Goal: Information Seeking & Learning: Learn about a topic

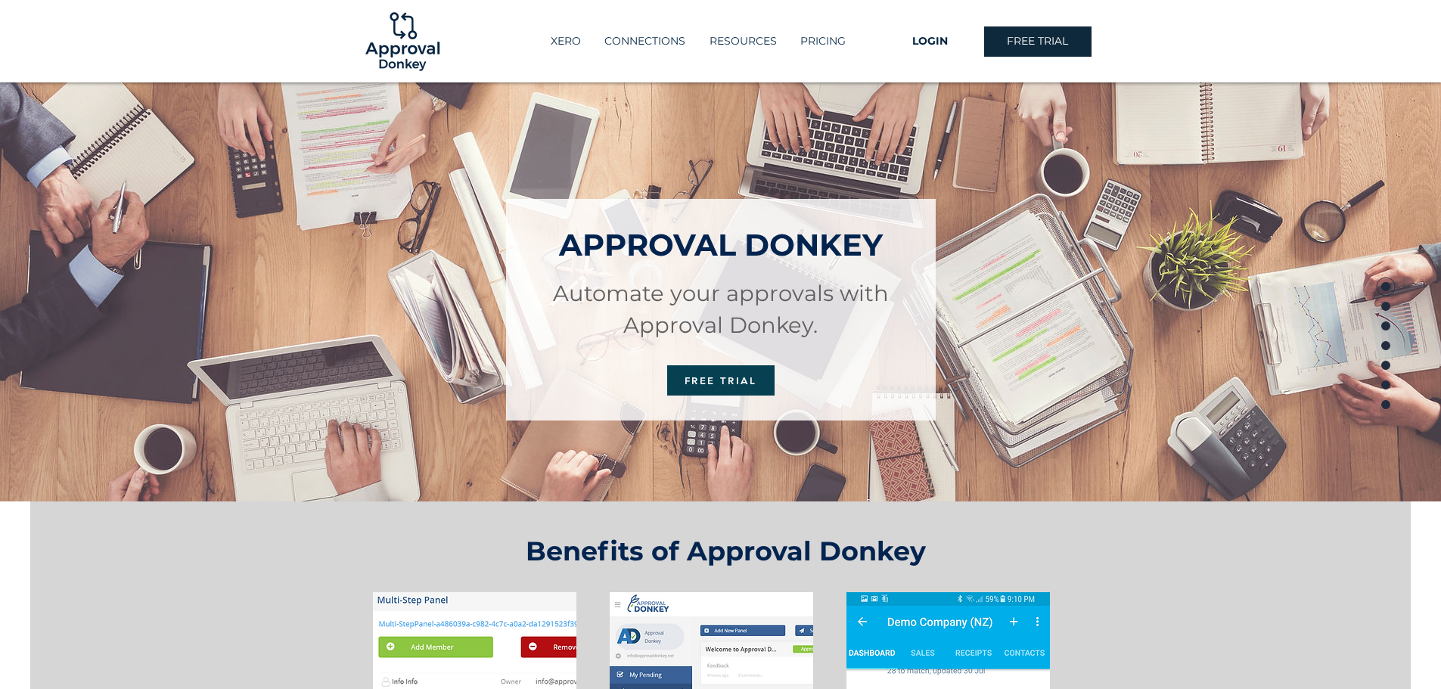
click at [837, 38] on p "PRICING" at bounding box center [823, 41] width 61 height 25
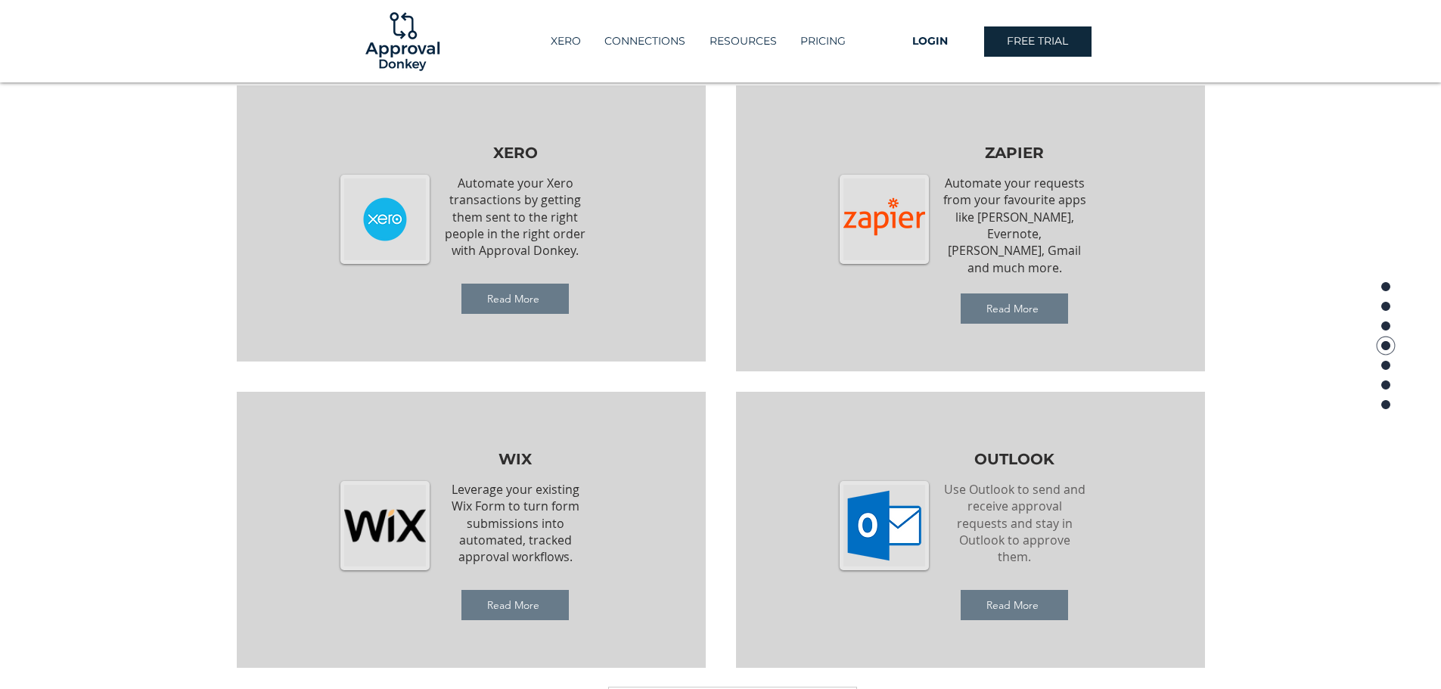
scroll to position [1530, 0]
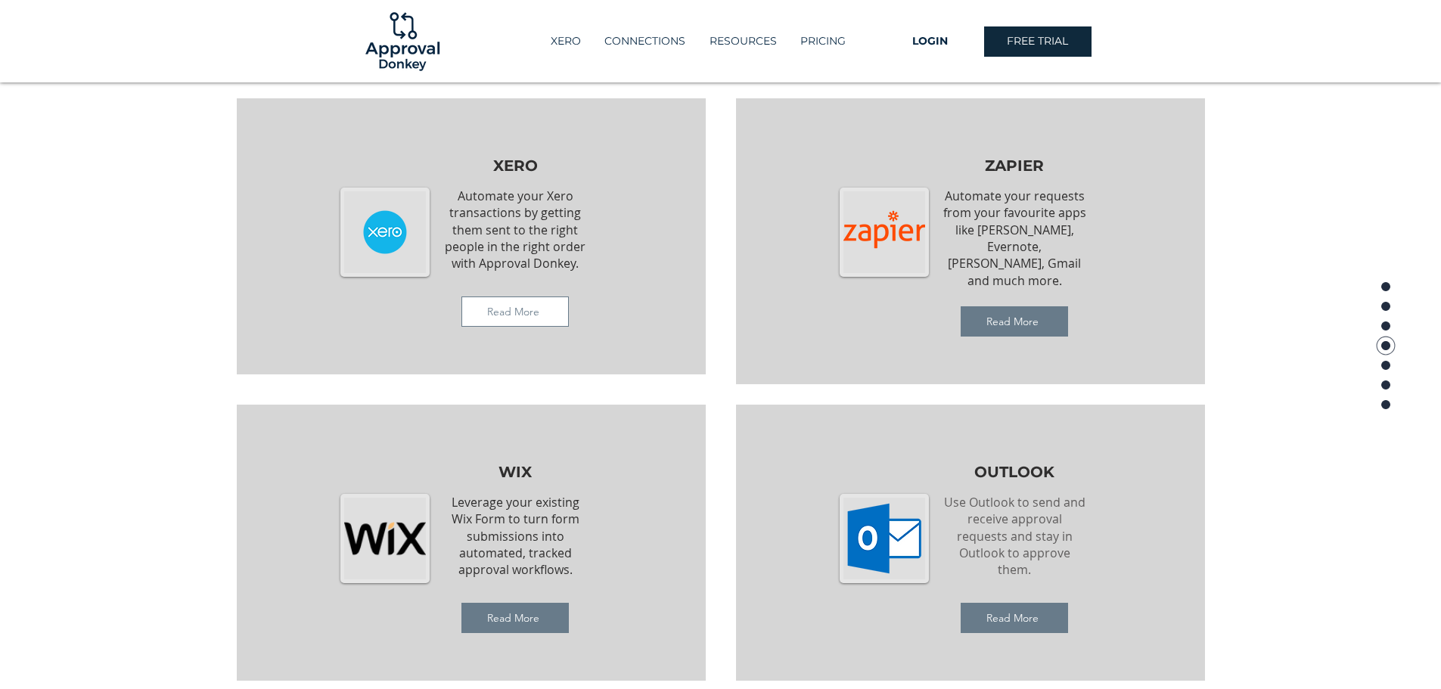
click at [507, 298] on span "Read More" at bounding box center [515, 311] width 106 height 29
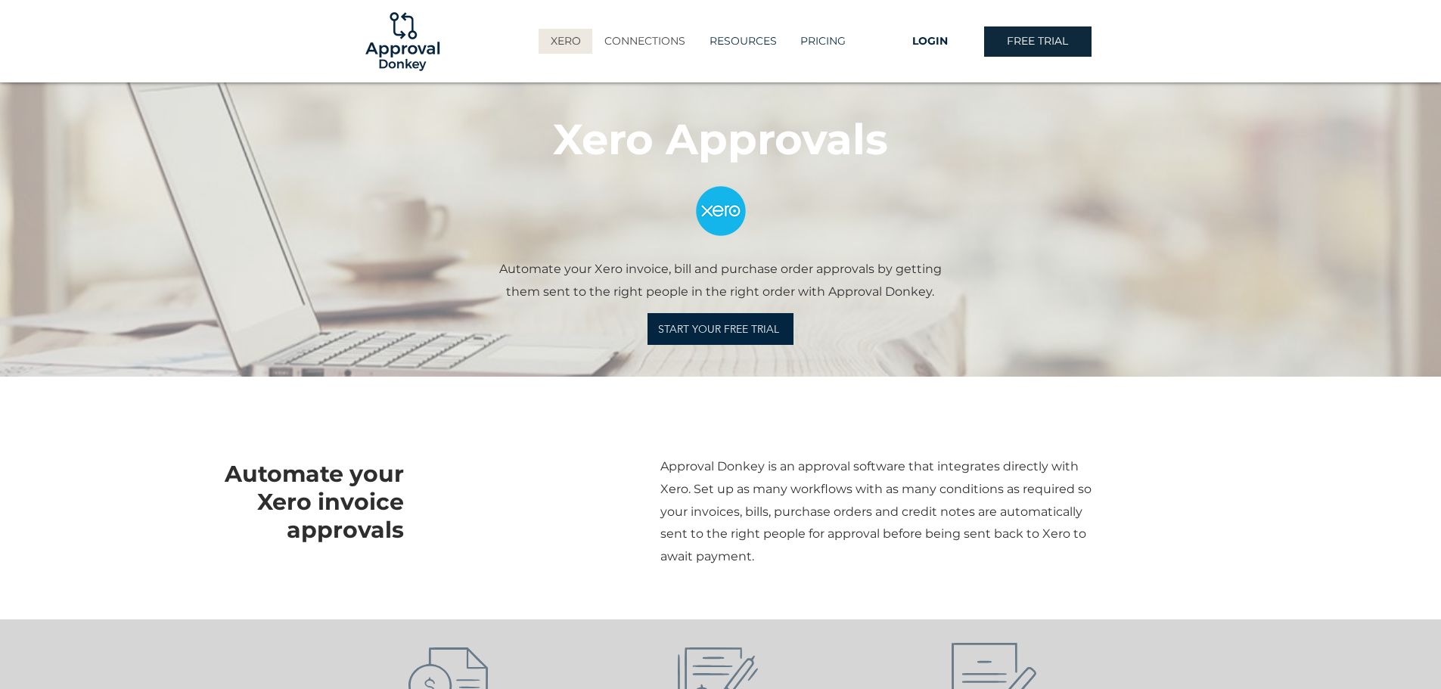
click at [639, 36] on p "CONNECTIONS" at bounding box center [645, 41] width 96 height 25
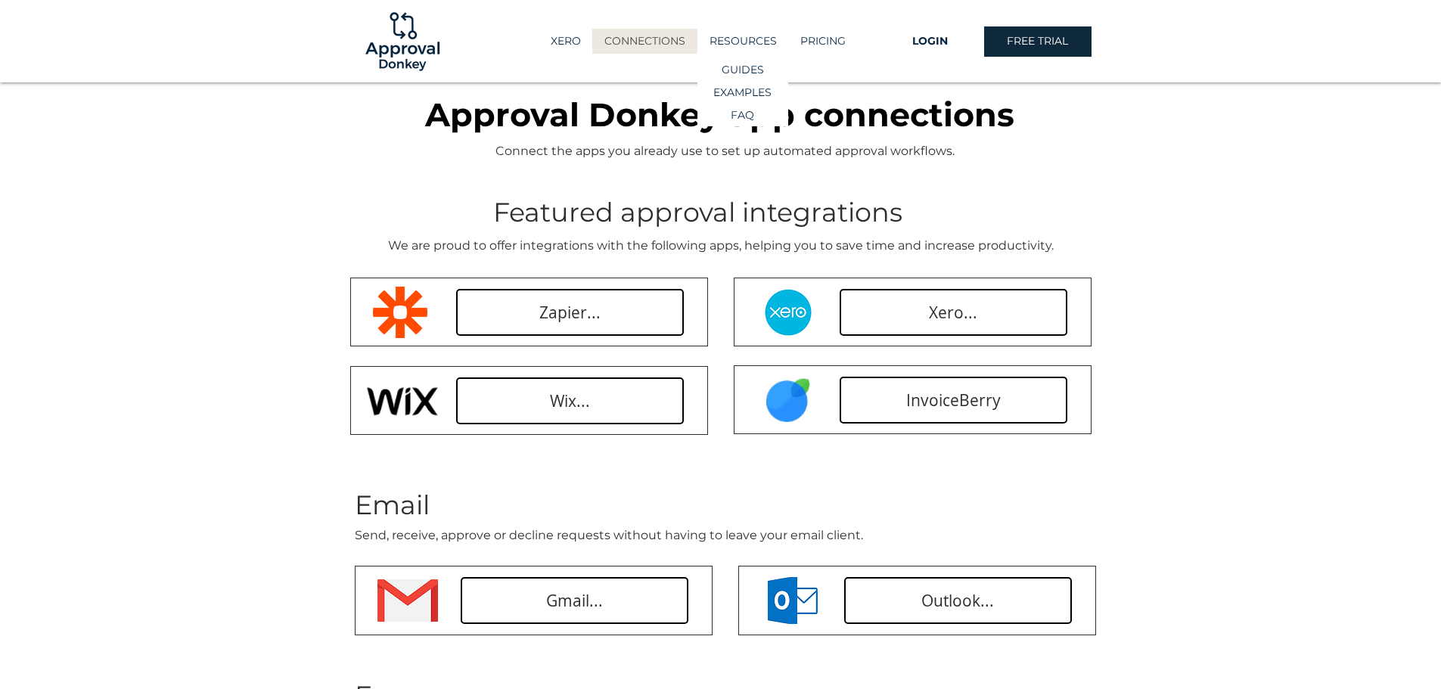
click at [733, 39] on p "RESOURCES" at bounding box center [743, 41] width 82 height 25
click at [733, 91] on p "EXAMPLES" at bounding box center [742, 93] width 69 height 22
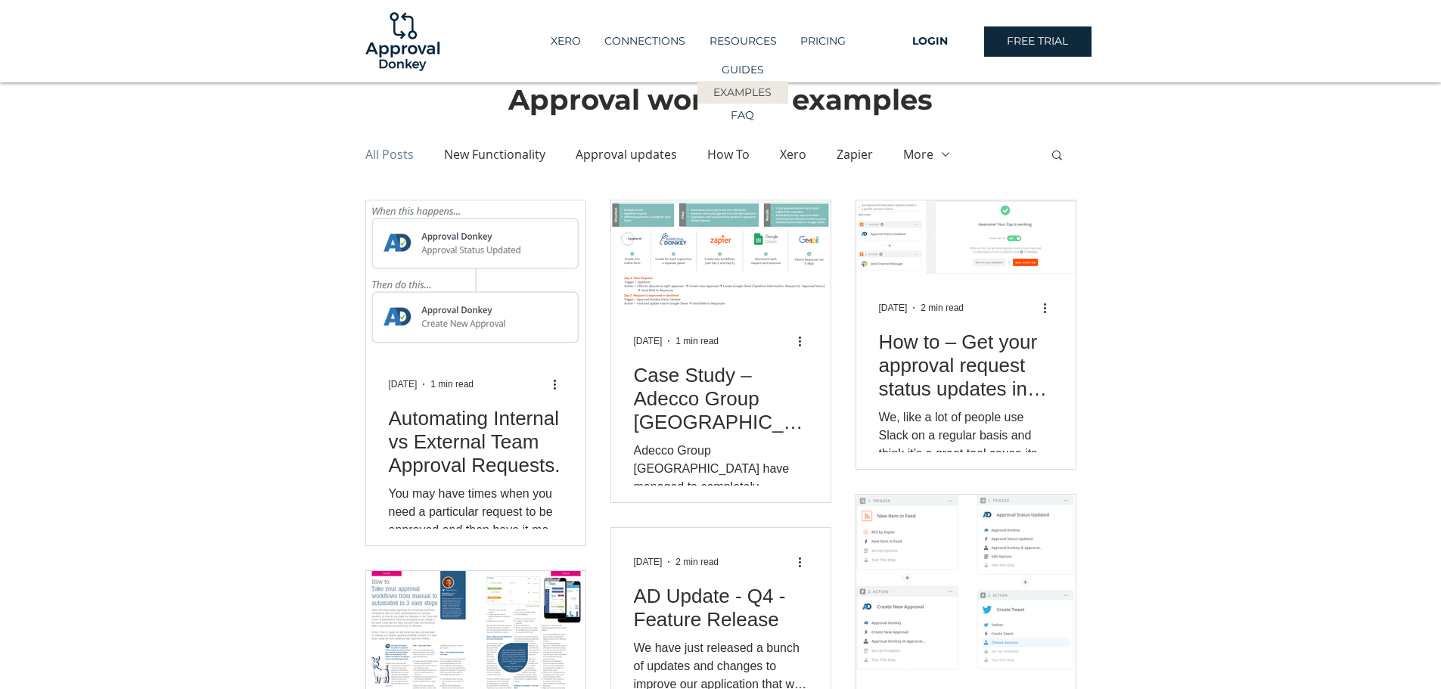
click at [738, 39] on p "RESOURCES" at bounding box center [743, 41] width 82 height 25
click at [737, 65] on p "GUIDES" at bounding box center [742, 70] width 53 height 22
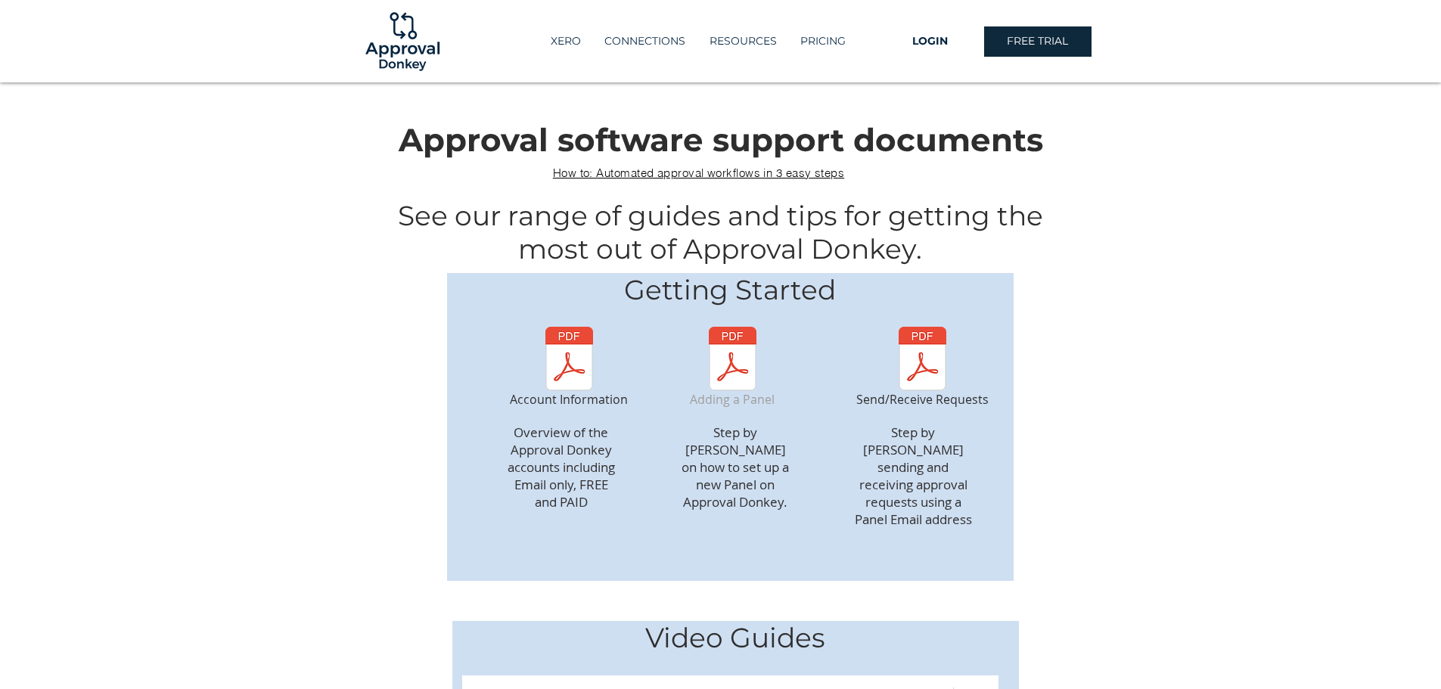
click at [734, 371] on img "Adding a Panel" at bounding box center [732, 359] width 82 height 64
click at [743, 47] on p "RESOURCES" at bounding box center [743, 41] width 82 height 25
click at [742, 69] on p "GUIDES" at bounding box center [742, 70] width 53 height 22
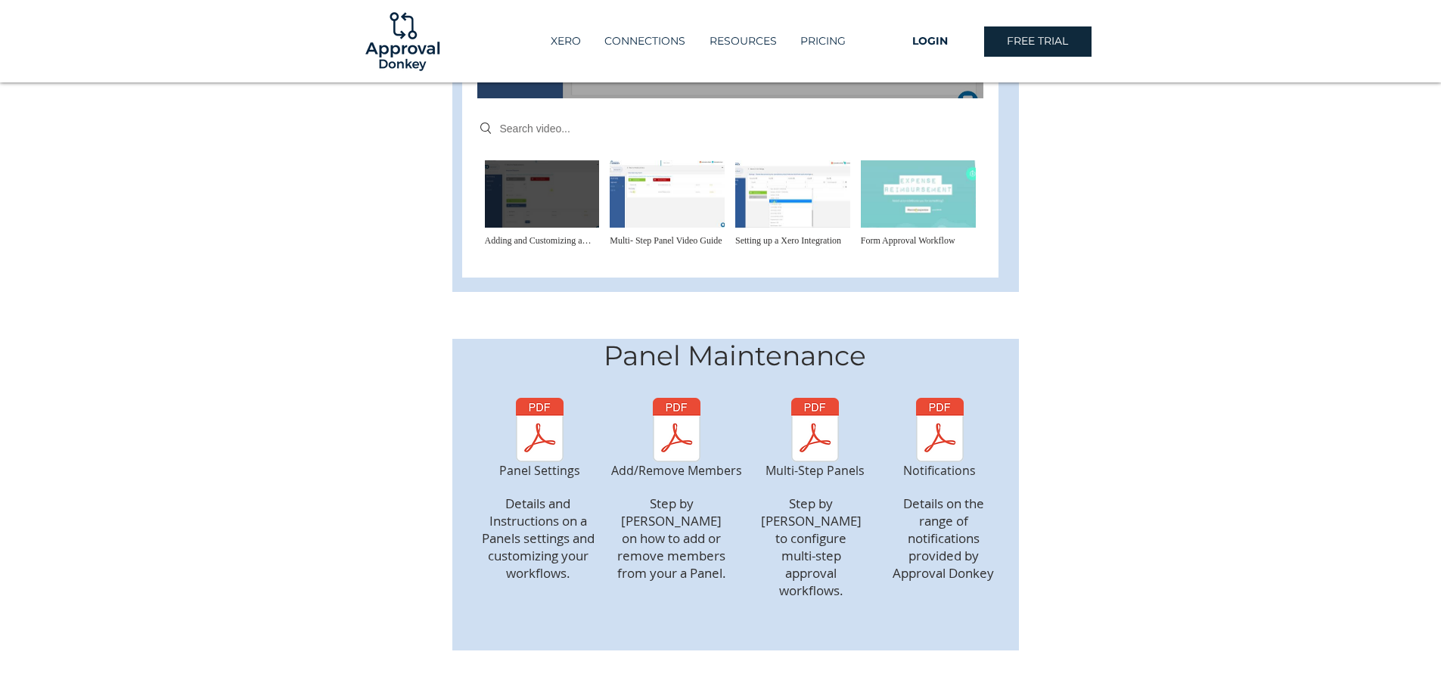
scroll to position [908, 0]
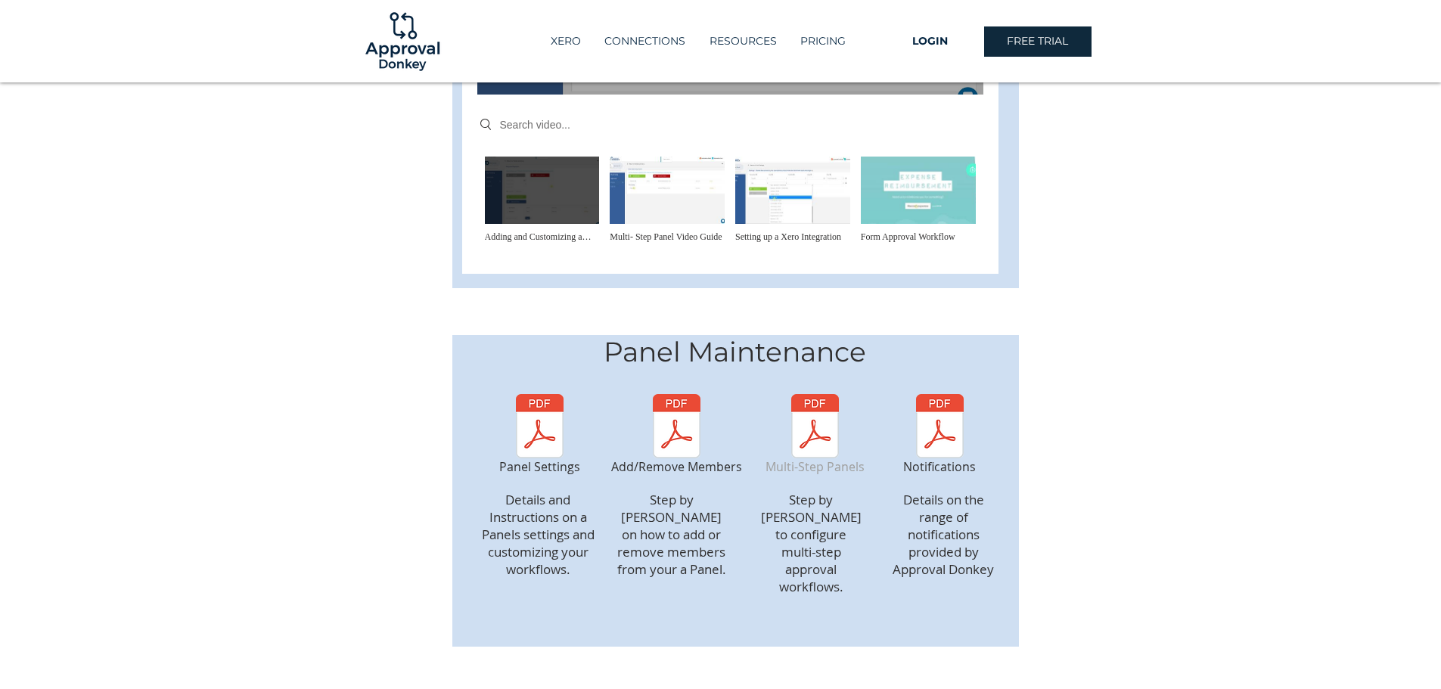
click at [812, 407] on img "Multi-Step Panels" at bounding box center [815, 426] width 91 height 64
